Goal: Task Accomplishment & Management: Use online tool/utility

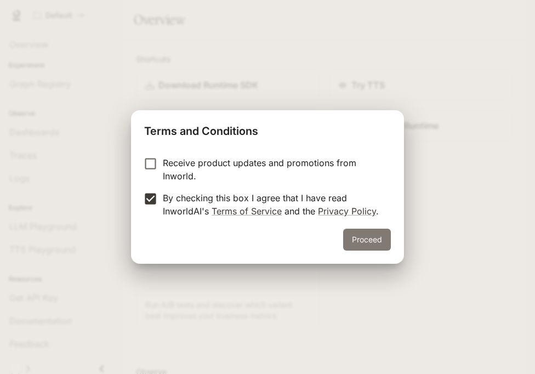
click at [351, 246] on button "Proceed" at bounding box center [367, 240] width 48 height 22
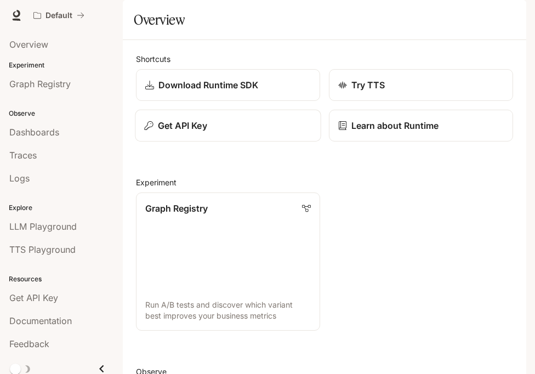
click at [166, 142] on button "Get API Key" at bounding box center [228, 126] width 186 height 32
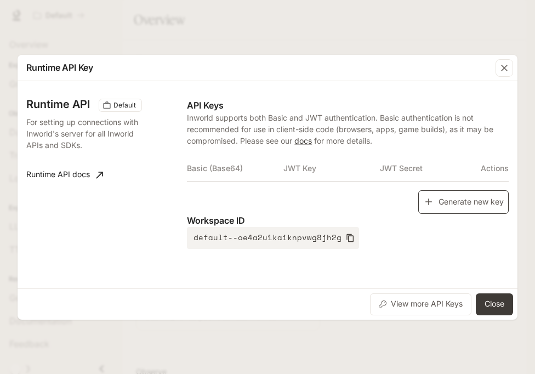
click at [435, 204] on button "Generate new key" at bounding box center [463, 202] width 90 height 24
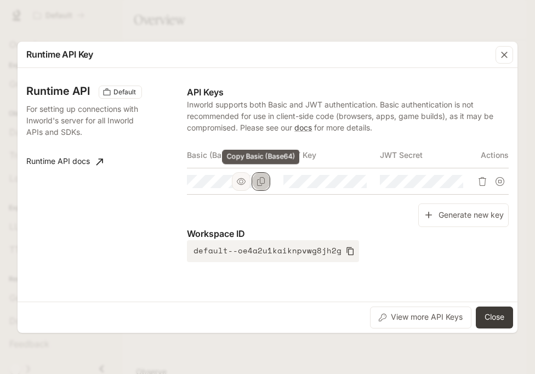
click at [266, 184] on button "Copy Basic (Base64)" at bounding box center [261, 181] width 19 height 19
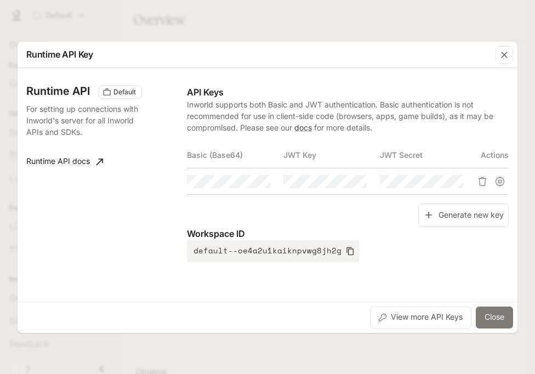
click at [500, 321] on button "Close" at bounding box center [494, 318] width 37 height 22
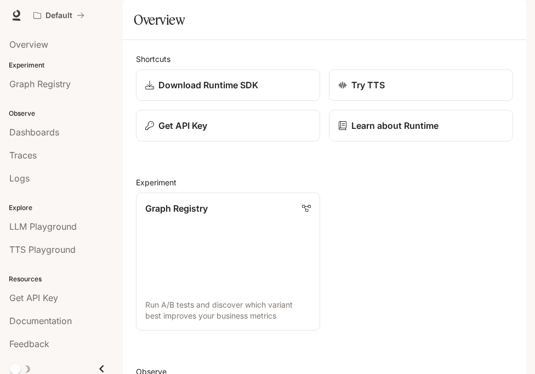
click at [510, 20] on div "button" at bounding box center [510, 15] width 15 height 15
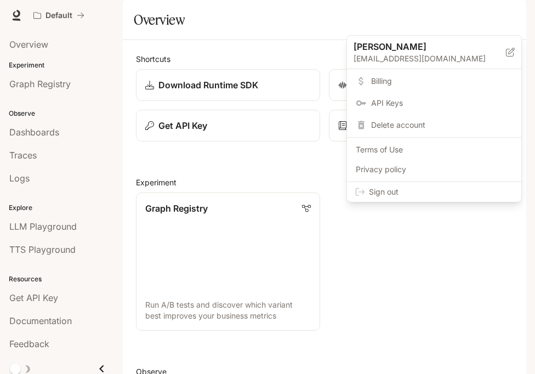
click at [457, 196] on span "Sign out" at bounding box center [441, 191] width 144 height 11
